Goal: Use online tool/utility: Use online tool/utility

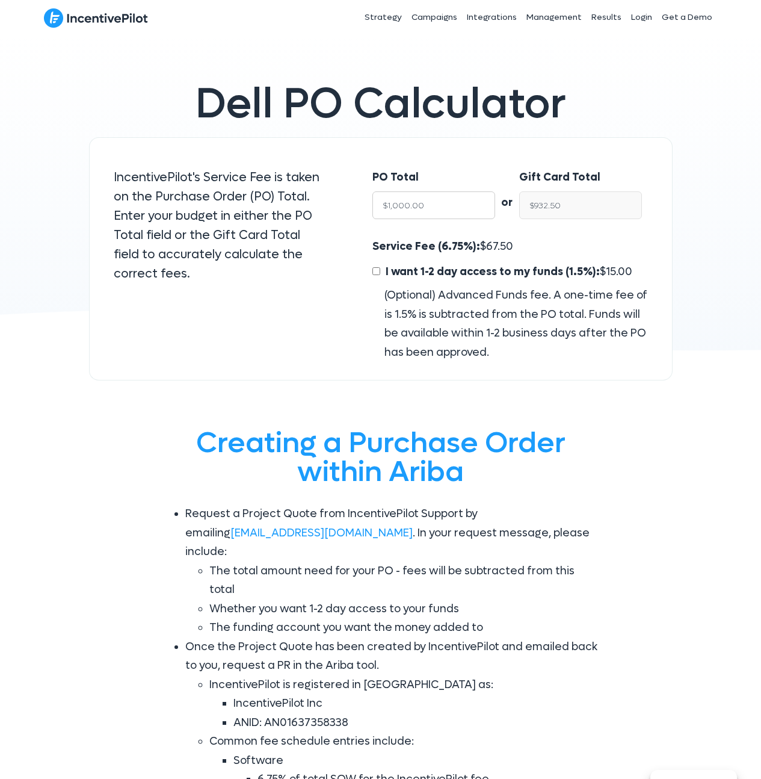
click at [433, 209] on input "$1,000.00" at bounding box center [434, 205] width 123 height 28
click at [630, 208] on input "$932.50" at bounding box center [580, 205] width 123 height 28
type input "$6"
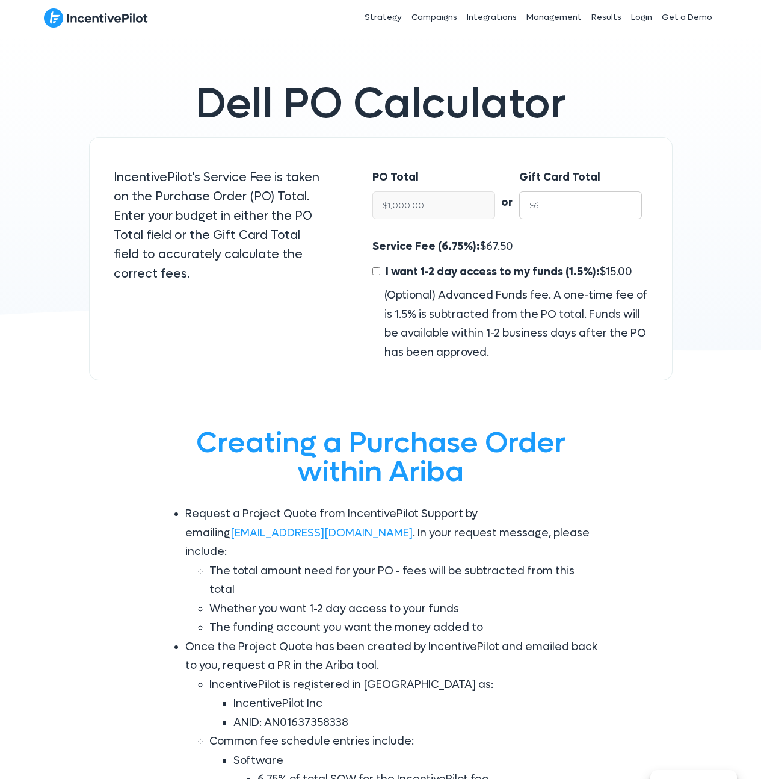
type input "$6.43"
type input "$60"
type input "$64.34"
type input "$600"
type input "$643.43"
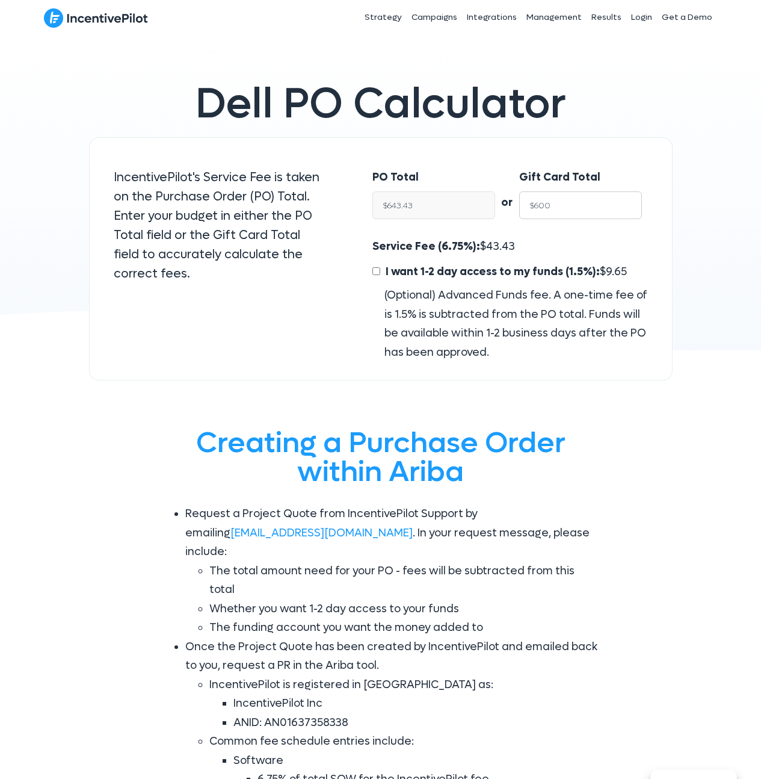
type input "$6000"
type input "$6,434.32"
click at [489, 249] on span "434.32" at bounding box center [503, 247] width 35 height 14
copy span "434.32"
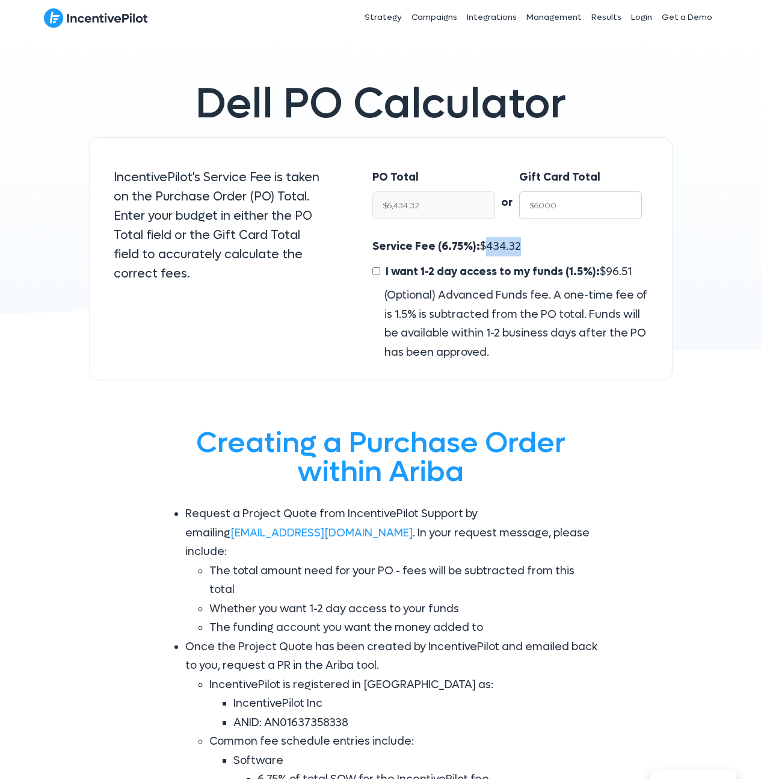
click at [562, 203] on input "$6000" at bounding box center [580, 205] width 123 height 28
click at [442, 207] on input "$6,434.32" at bounding box center [434, 205] width 123 height 28
click at [442, 206] on input "$6,434.32" at bounding box center [434, 205] width 123 height 28
click at [436, 210] on input "$6,434.32" at bounding box center [434, 205] width 123 height 28
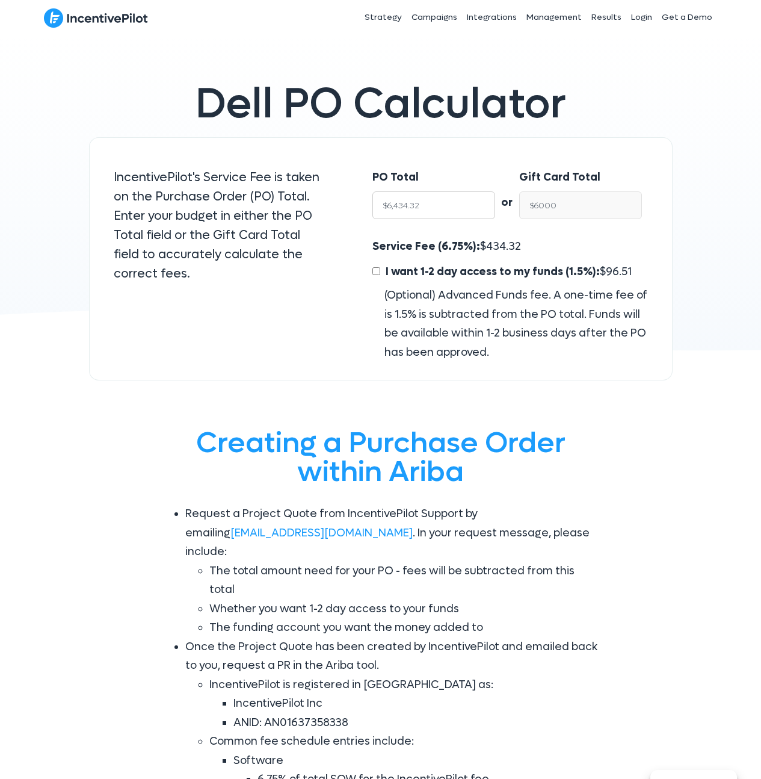
click at [436, 210] on input "$6,434.32" at bounding box center [434, 205] width 123 height 28
type input "$6,000.00"
click at [571, 199] on input "$6,000.00" at bounding box center [580, 205] width 123 height 28
click at [572, 202] on input "$6,000.00" at bounding box center [580, 205] width 123 height 28
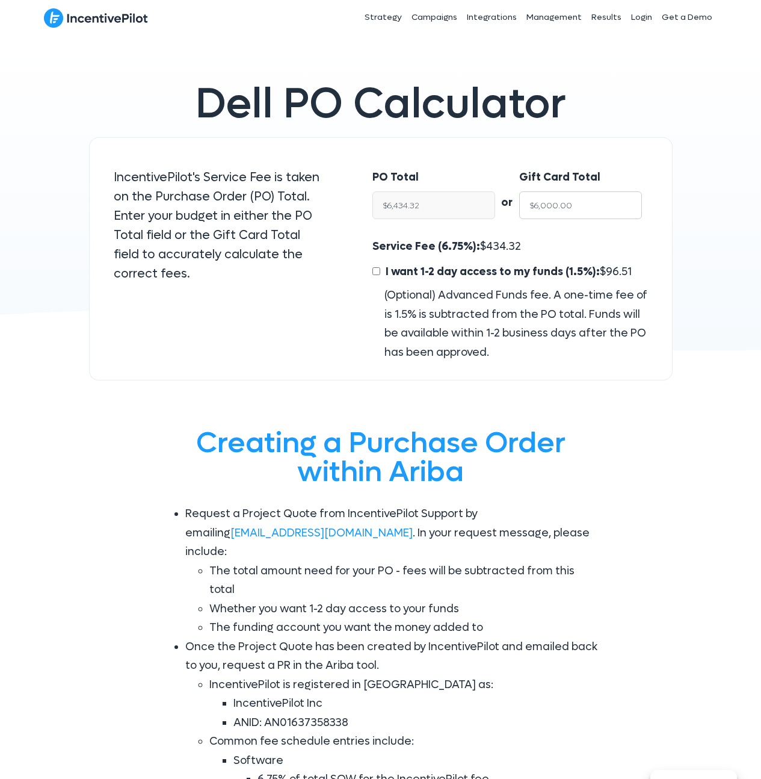
click at [572, 202] on input "$6,000.00" at bounding box center [580, 205] width 123 height 28
